Goal: Task Accomplishment & Management: Manage account settings

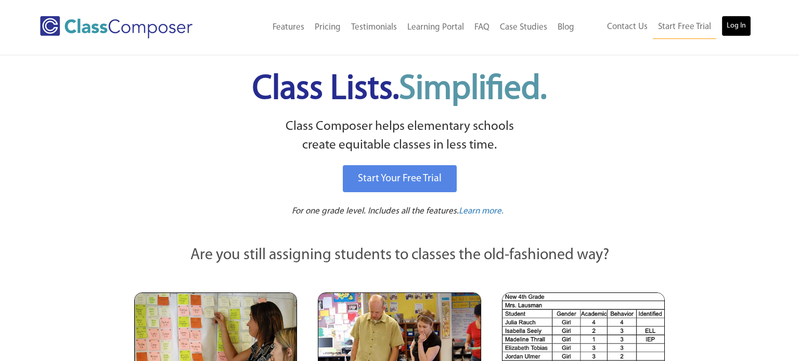
click at [735, 33] on link "Log In" at bounding box center [736, 26] width 30 height 21
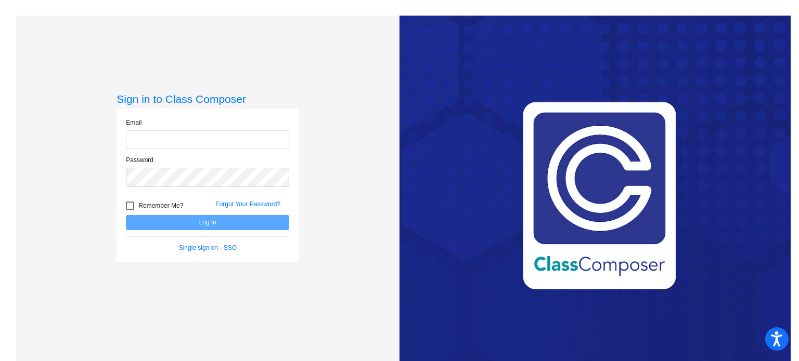
type input "tblair@danville.k12.in.us"
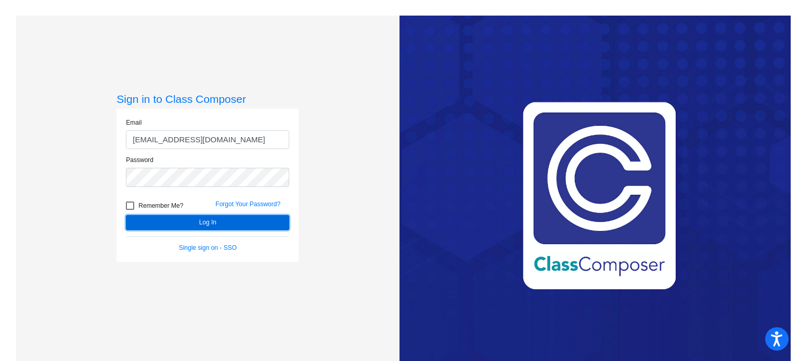
click at [219, 223] on button "Log In" at bounding box center [207, 222] width 163 height 15
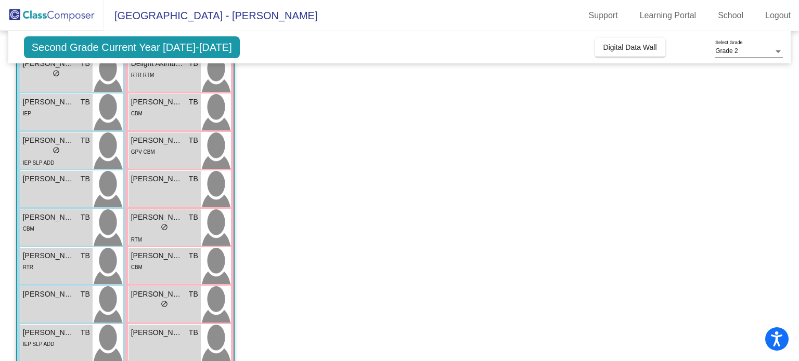
scroll to position [248, 0]
